Goal: Unclear

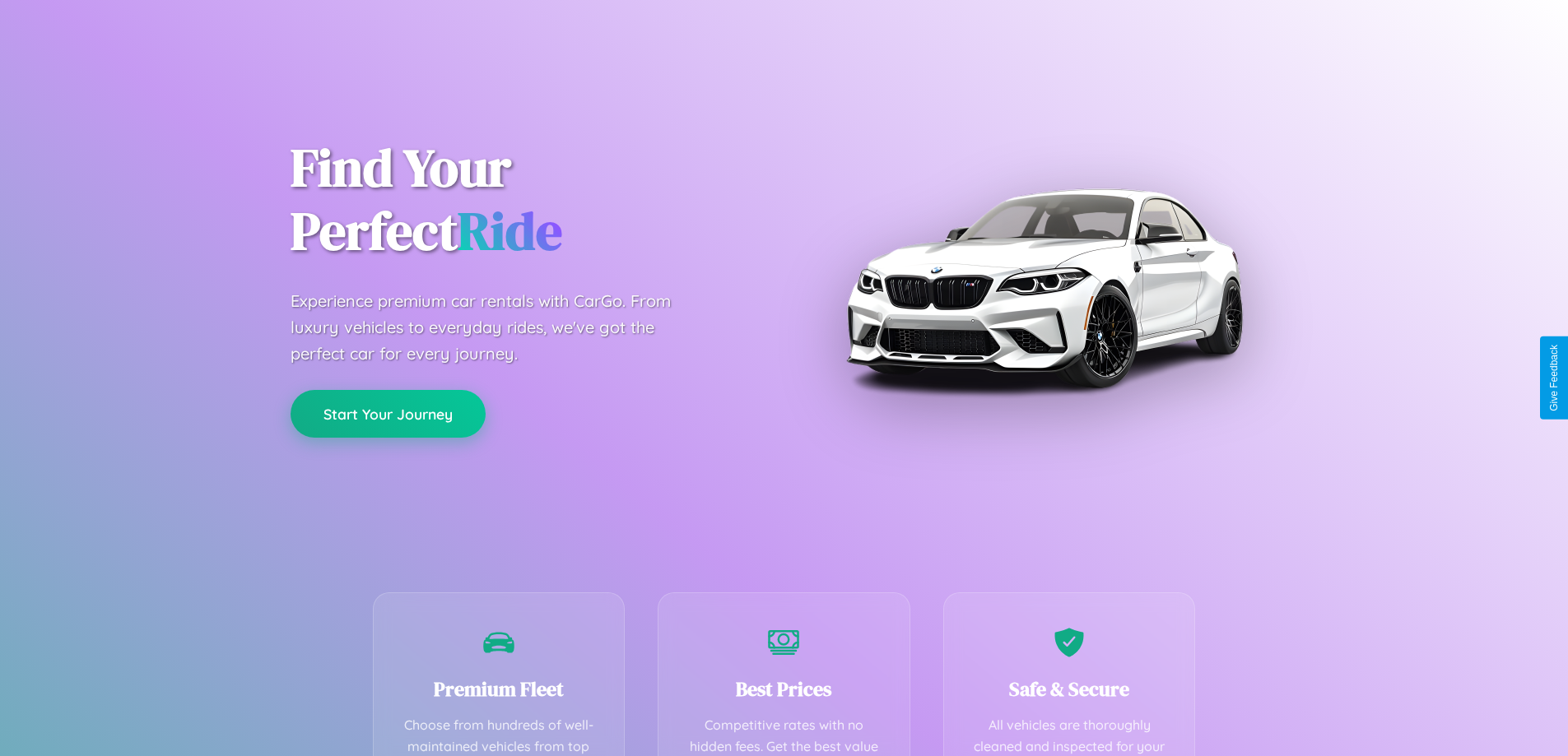
click at [388, 414] on button "Start Your Journey" at bounding box center [388, 414] width 195 height 47
click at [388, 413] on button "Start Your Journey" at bounding box center [388, 414] width 195 height 47
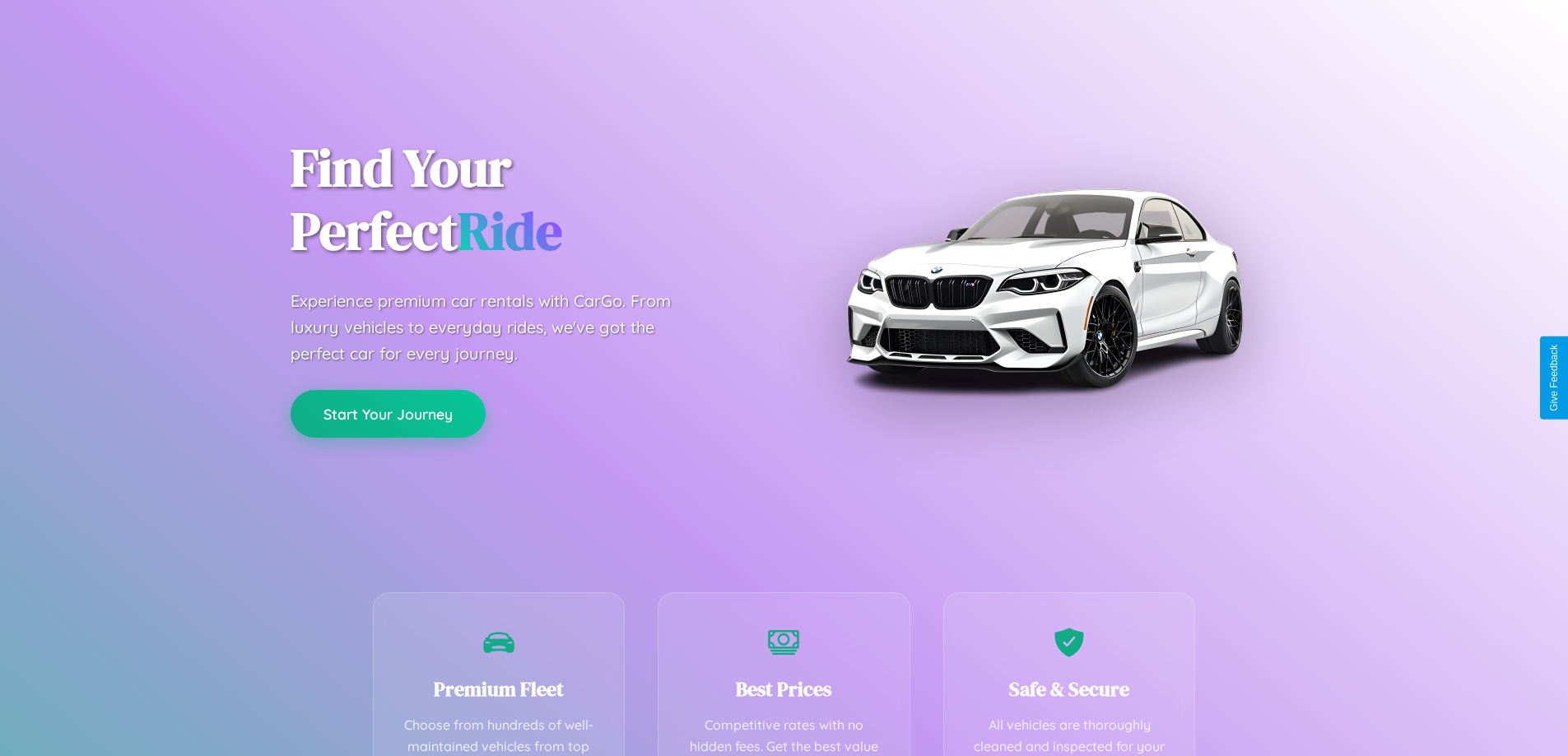
click at [388, 413] on button "Start Your Journey" at bounding box center [388, 414] width 195 height 47
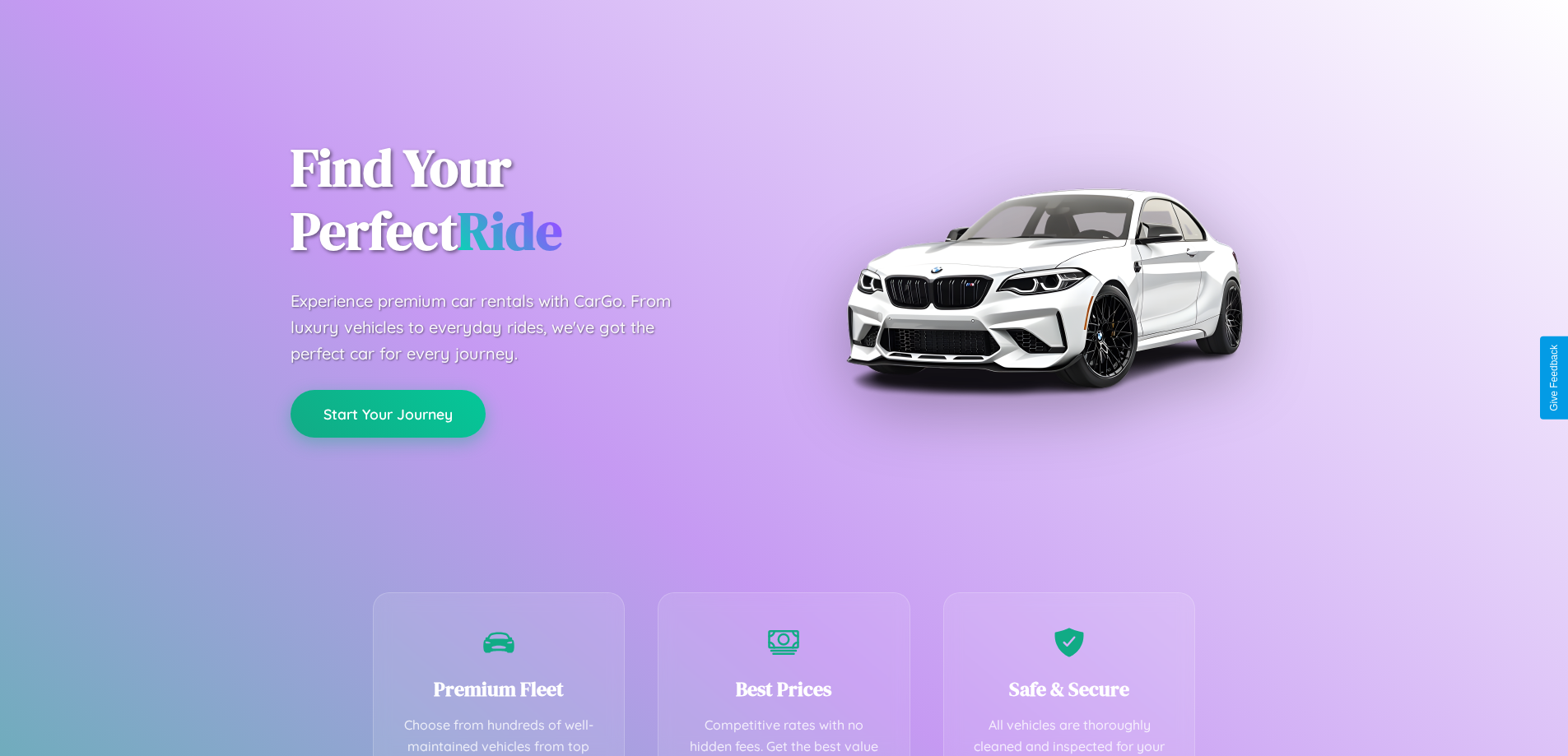
click at [388, 413] on button "Start Your Journey" at bounding box center [388, 414] width 195 height 47
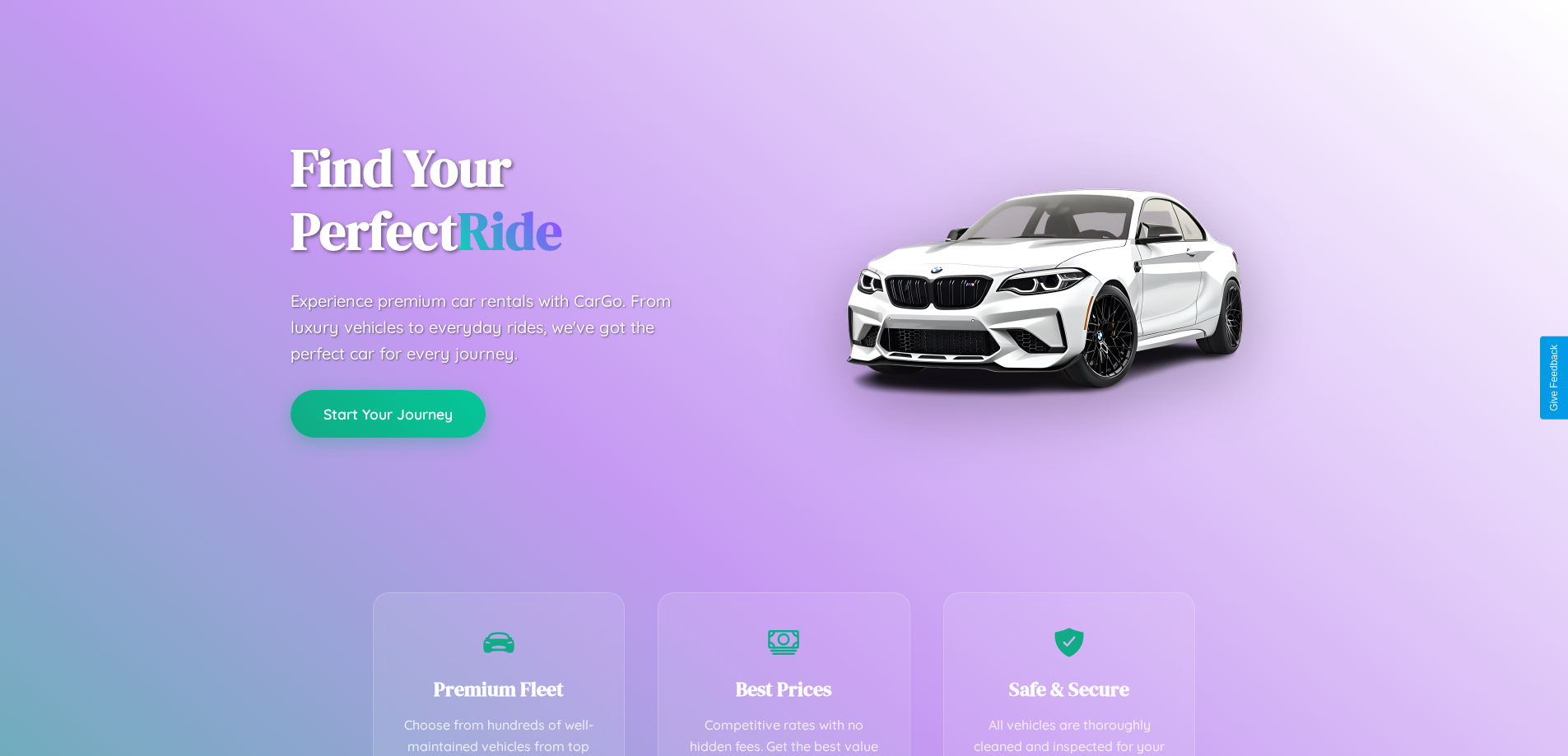
click at [388, 413] on button "Start Your Journey" at bounding box center [388, 414] width 195 height 47
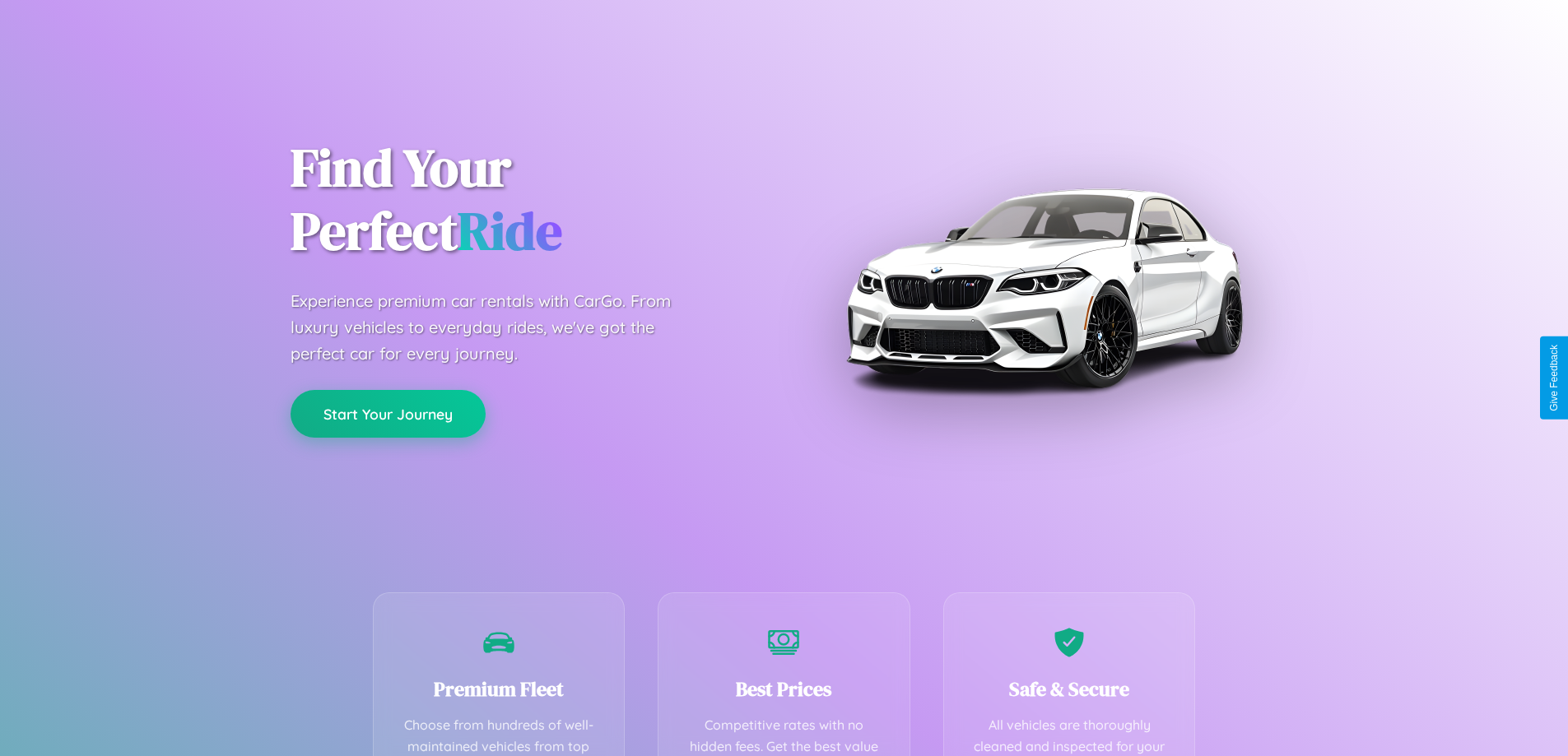
click at [388, 413] on button "Start Your Journey" at bounding box center [388, 414] width 195 height 47
